Goal: Task Accomplishment & Management: Manage account settings

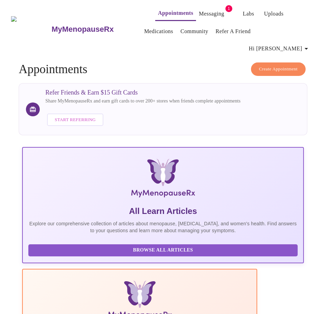
click at [199, 10] on link "Messaging" at bounding box center [211, 14] width 25 height 10
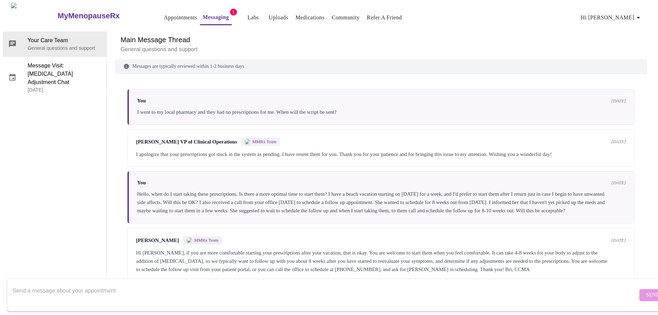
click at [325, 16] on span "Hi [PERSON_NAME]" at bounding box center [611, 18] width 61 height 10
click at [325, 51] on li "Log out" at bounding box center [632, 52] width 32 height 12
